Goal: Check status: Check status

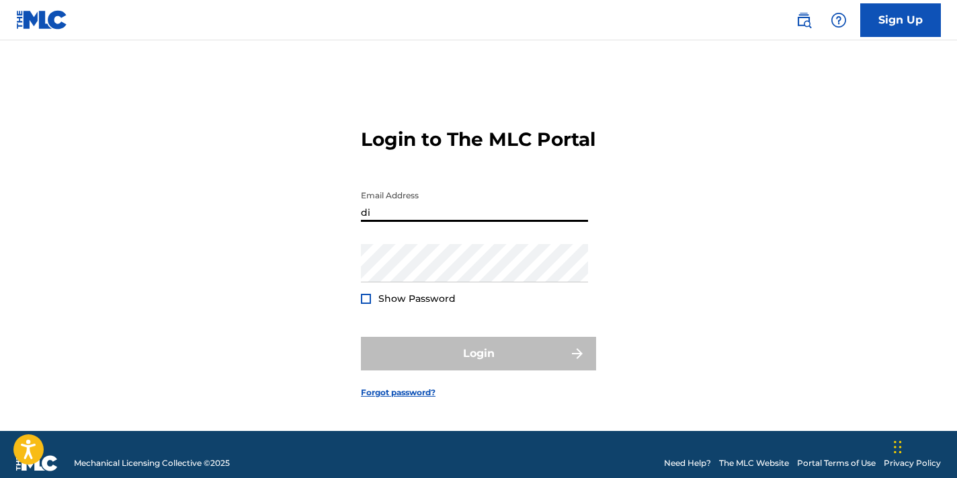
click at [581, 222] on input "di" at bounding box center [474, 203] width 227 height 38
click at [514, 222] on input "di" at bounding box center [474, 203] width 227 height 38
type input "[EMAIL_ADDRESS][DOMAIN_NAME]"
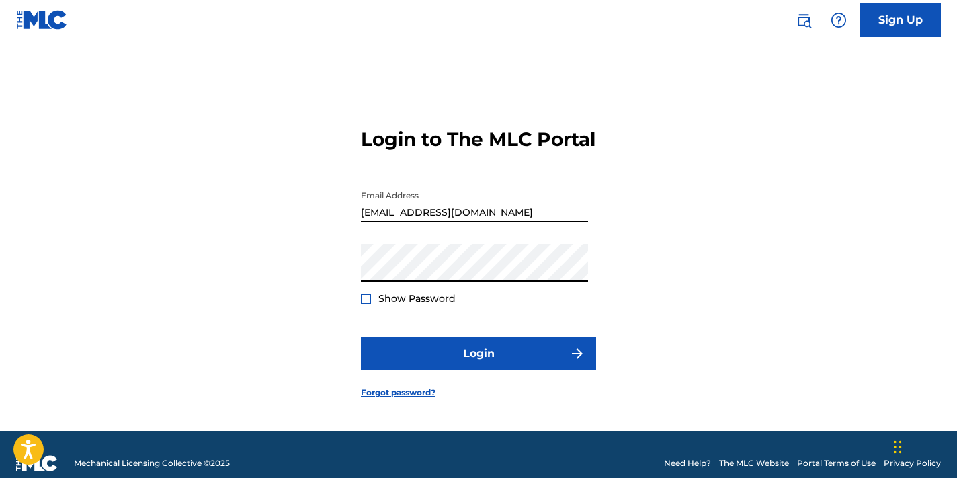
click at [479, 366] on button "Login" at bounding box center [478, 354] width 235 height 34
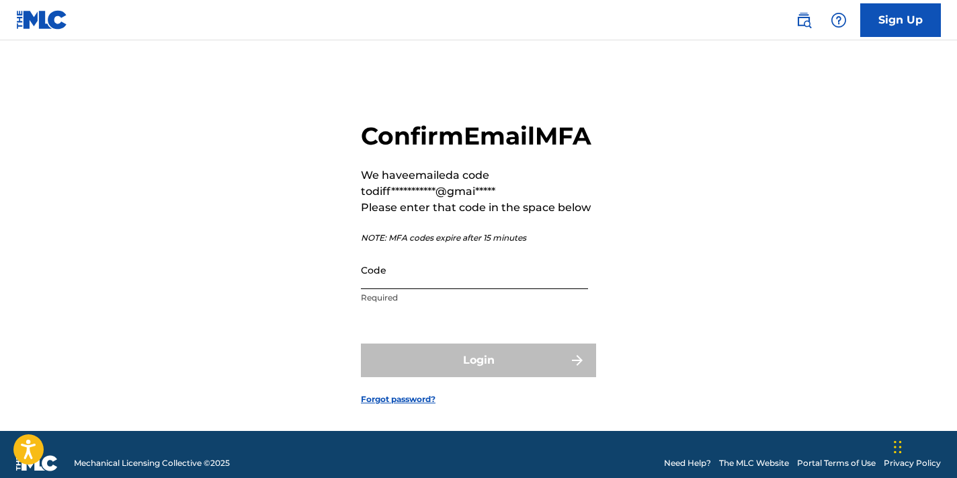
click at [412, 280] on input "Code" at bounding box center [474, 270] width 227 height 38
paste input "037980"
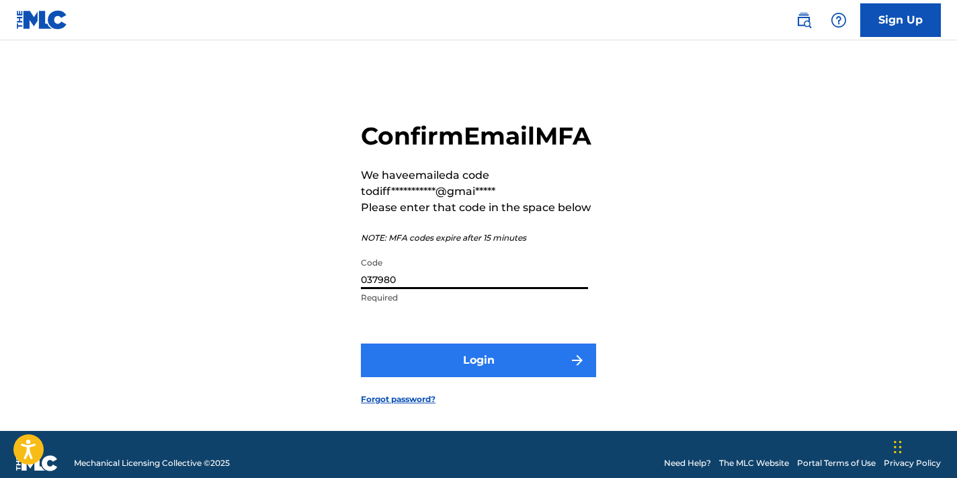
type input "037980"
click at [442, 377] on button "Login" at bounding box center [478, 361] width 235 height 34
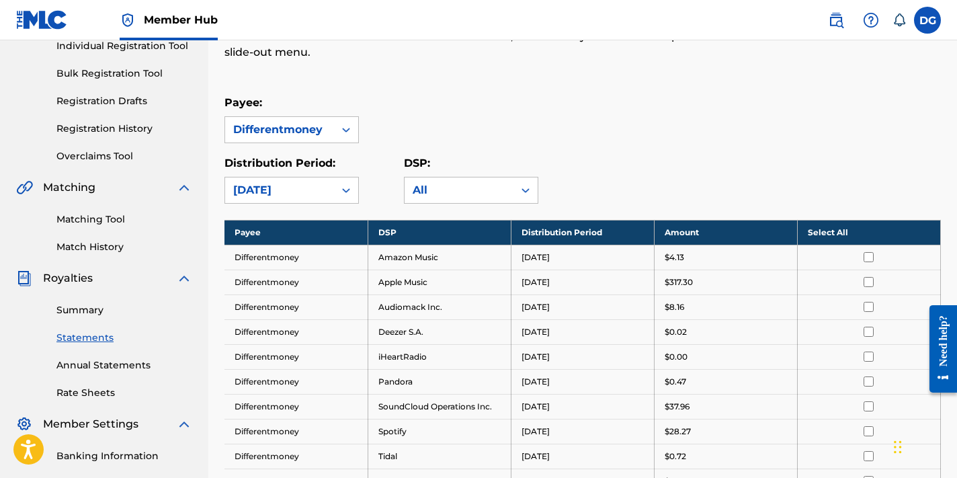
scroll to position [176, 0]
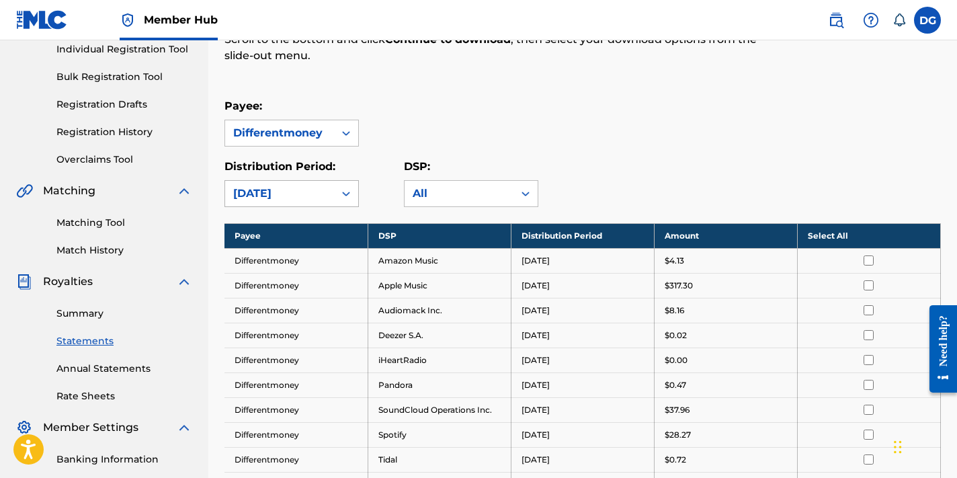
click at [333, 198] on div "[DATE]" at bounding box center [279, 194] width 109 height 26
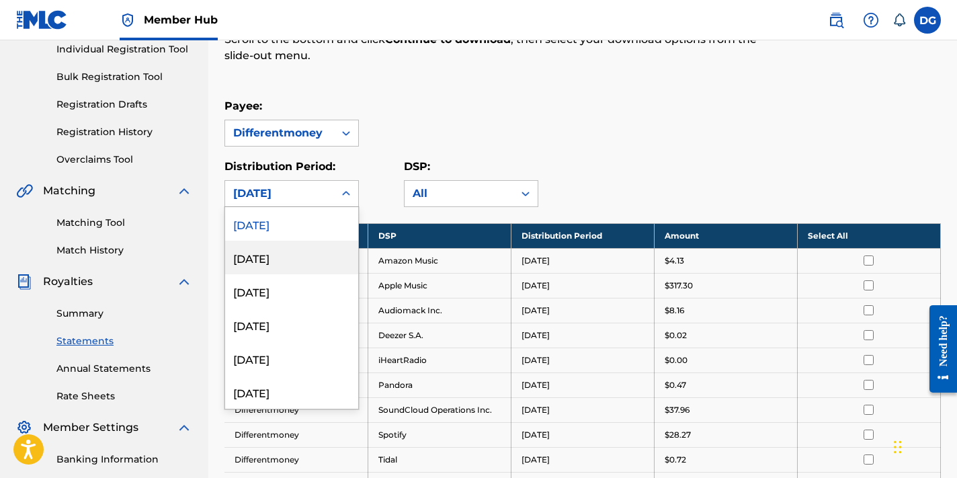
click at [308, 254] on div "[DATE]" at bounding box center [291, 258] width 133 height 34
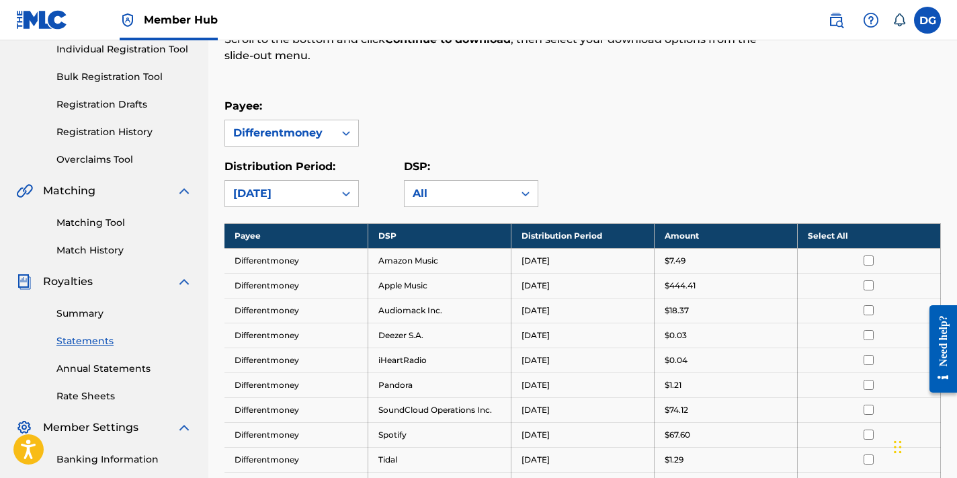
click at [346, 189] on icon at bounding box center [346, 193] width 13 height 13
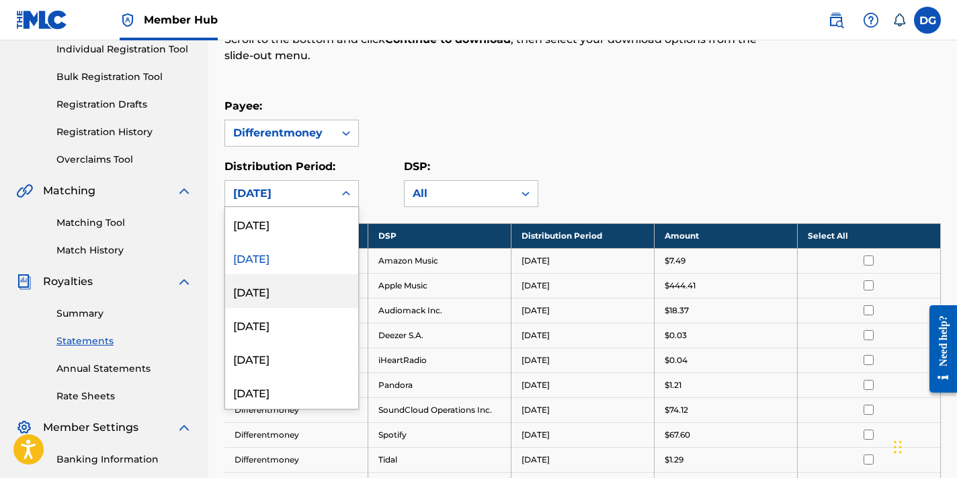
click at [339, 284] on div "[DATE]" at bounding box center [291, 291] width 133 height 34
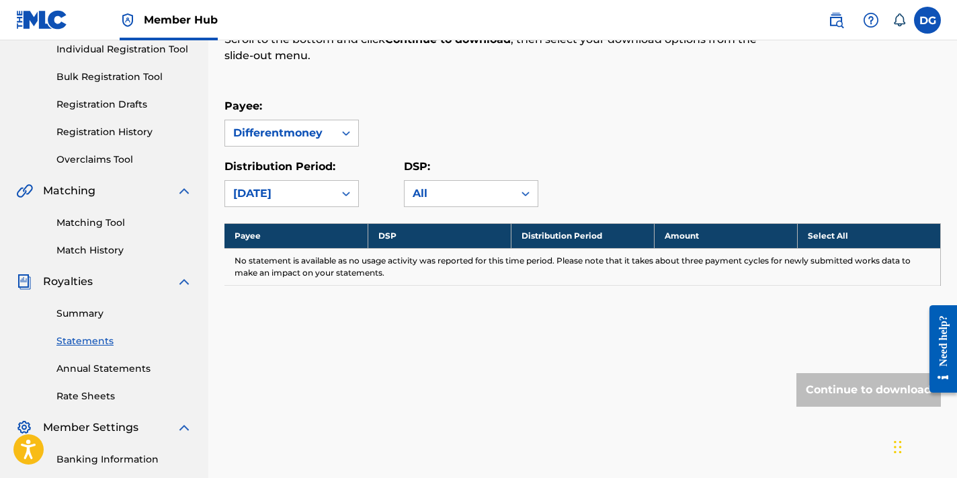
click at [324, 198] on div "[DATE]" at bounding box center [279, 194] width 93 height 16
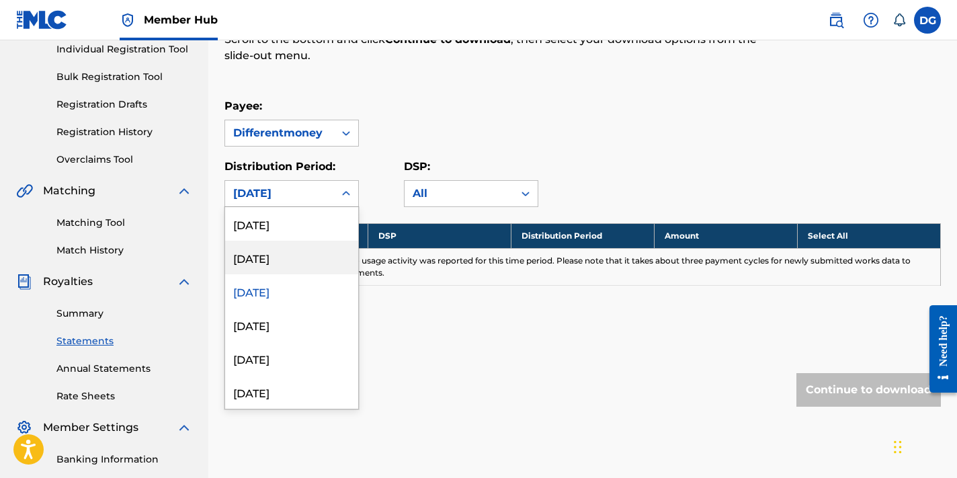
click at [314, 260] on div "[DATE]" at bounding box center [291, 258] width 133 height 34
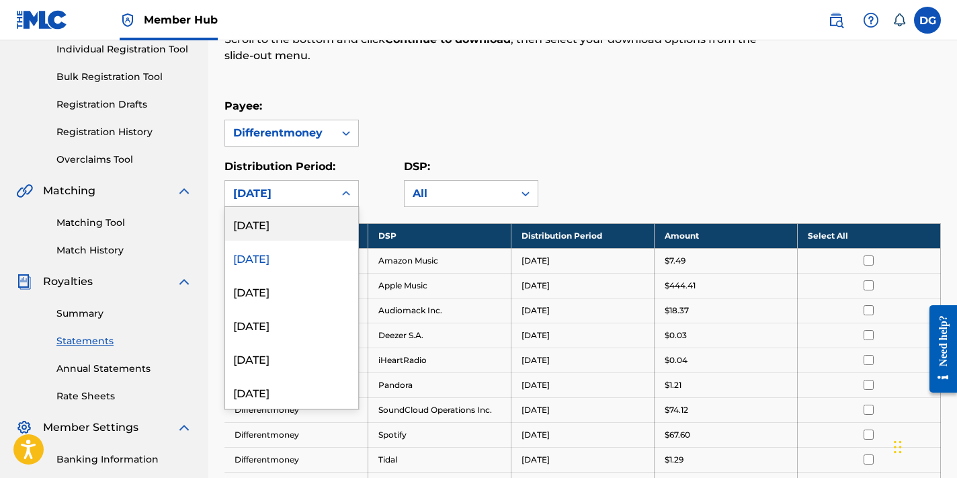
click at [321, 193] on div "[DATE]" at bounding box center [279, 194] width 93 height 16
click at [314, 228] on div "[DATE]" at bounding box center [291, 224] width 133 height 34
click at [320, 189] on div "[DATE]" at bounding box center [279, 194] width 93 height 16
click at [313, 253] on div "[DATE]" at bounding box center [291, 258] width 133 height 34
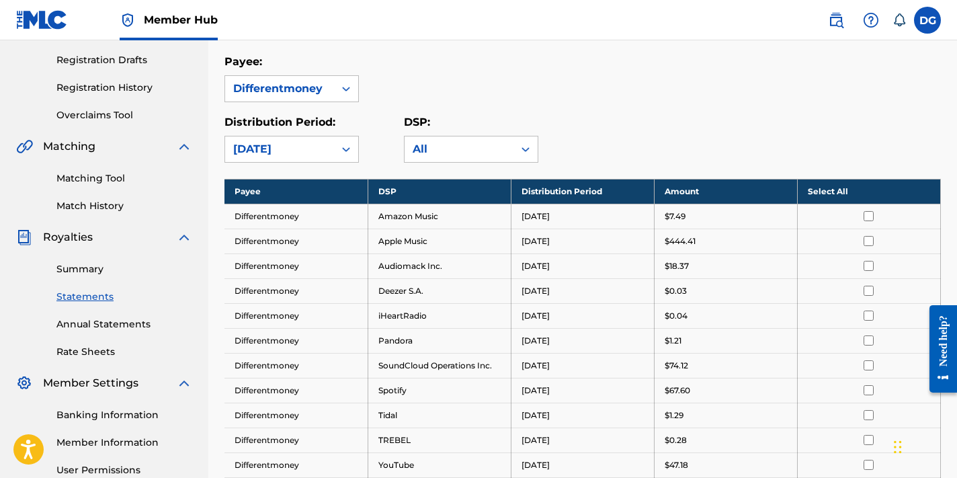
scroll to position [220, 0]
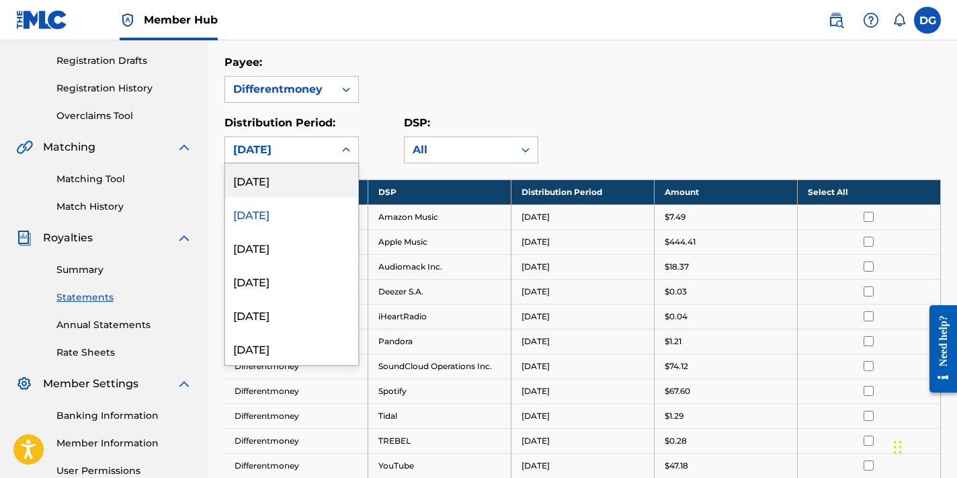
click at [321, 156] on div "[DATE]" at bounding box center [279, 150] width 93 height 16
click at [306, 178] on div "[DATE]" at bounding box center [291, 180] width 133 height 34
click at [312, 136] on div "[DATE]" at bounding box center [292, 149] width 134 height 27
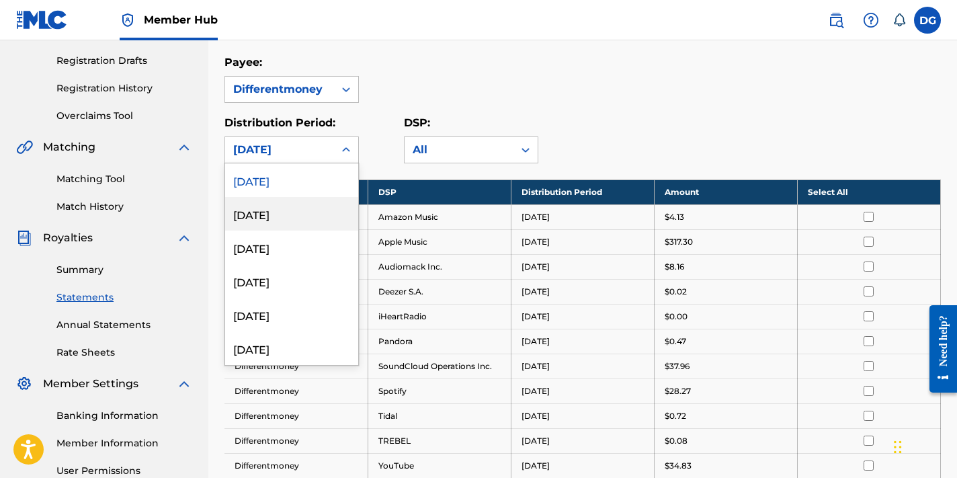
click at [298, 207] on div "August 2025" at bounding box center [291, 214] width 133 height 34
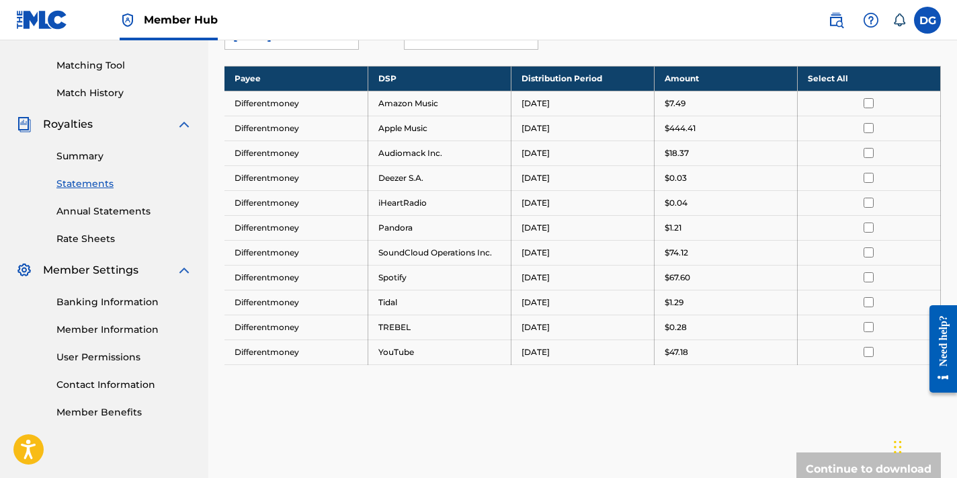
scroll to position [337, 0]
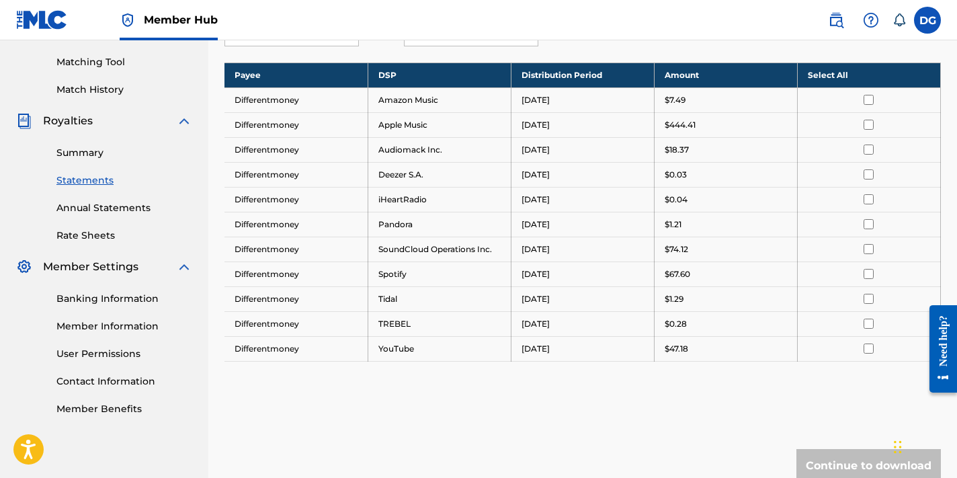
click at [101, 160] on div "Summary Statements Annual Statements Rate Sheets" at bounding box center [104, 186] width 176 height 114
click at [100, 155] on link "Summary" at bounding box center [124, 153] width 136 height 14
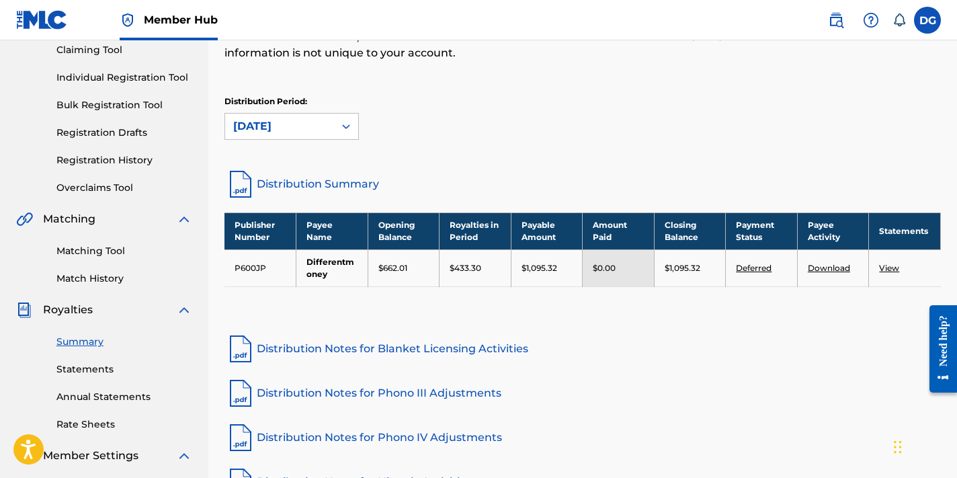
scroll to position [151, 0]
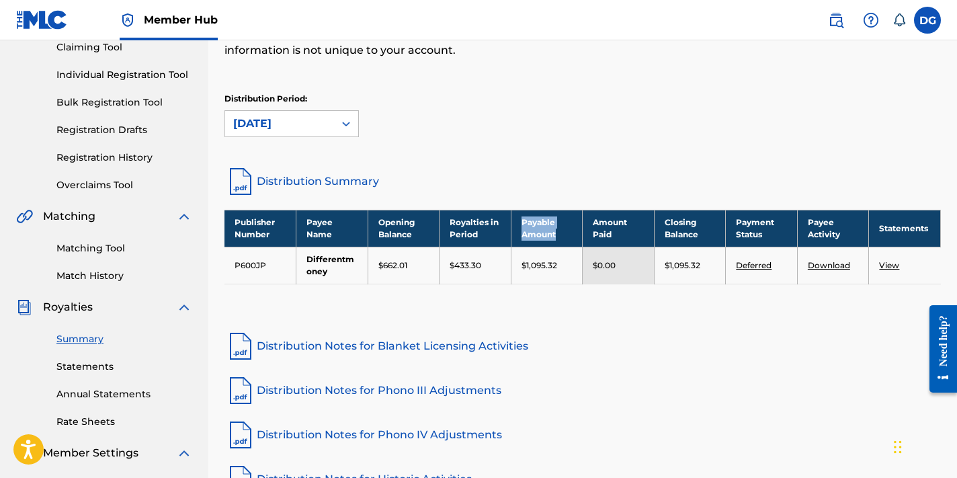
drag, startPoint x: 561, startPoint y: 239, endPoint x: 519, endPoint y: 223, distance: 45.3
click at [519, 223] on th "Payable Amount" at bounding box center [547, 228] width 72 height 37
click at [568, 344] on link "Distribution Notes for Blanket Licensing Activities" at bounding box center [583, 346] width 717 height 32
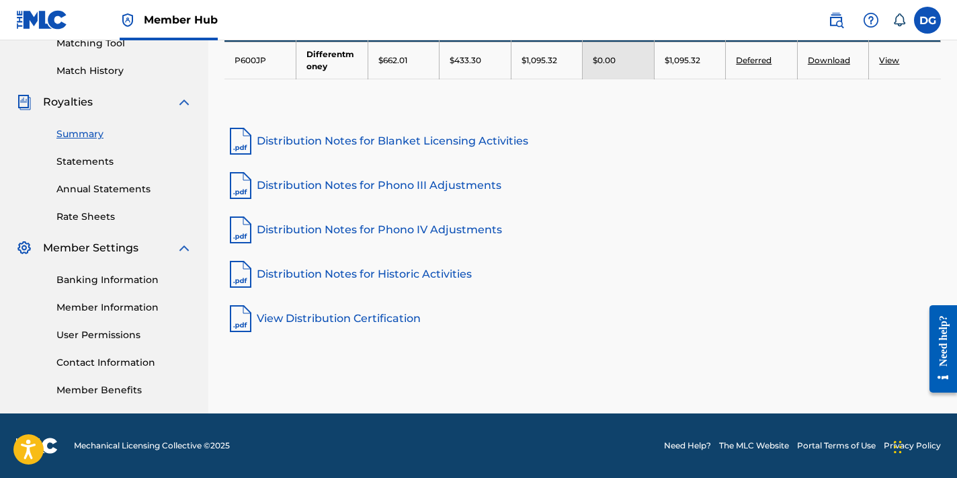
scroll to position [356, 0]
drag, startPoint x: 20, startPoint y: 0, endPoint x: 662, endPoint y: 242, distance: 685.6
click at [662, 242] on link "Distribution Notes for Phono IV Adjustments" at bounding box center [583, 230] width 717 height 32
